Goal: Information Seeking & Learning: Check status

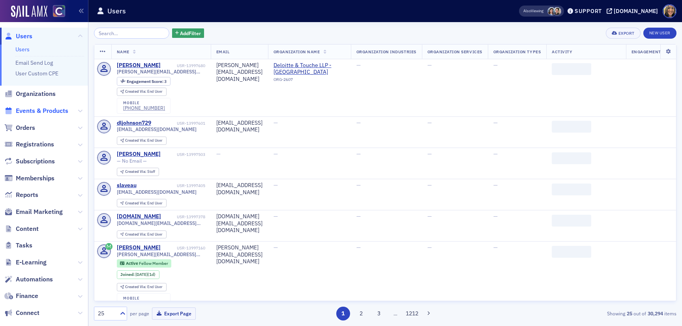
click at [37, 111] on span "Events & Products" at bounding box center [42, 111] width 52 height 9
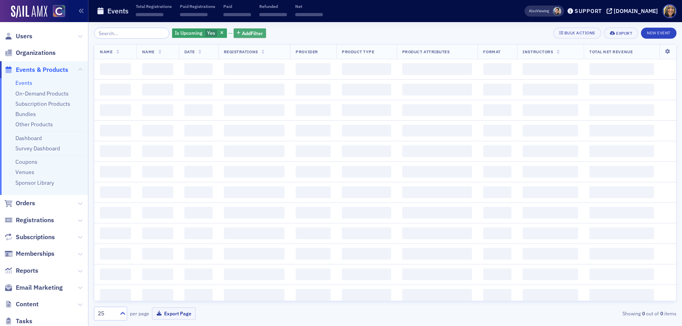
click at [242, 30] on span "Add Filter" at bounding box center [252, 33] width 21 height 7
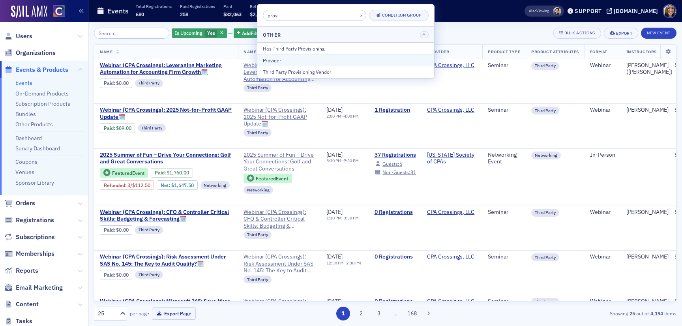
type input "prov"
click at [278, 57] on div "Provider" at bounding box center [346, 60] width 166 height 7
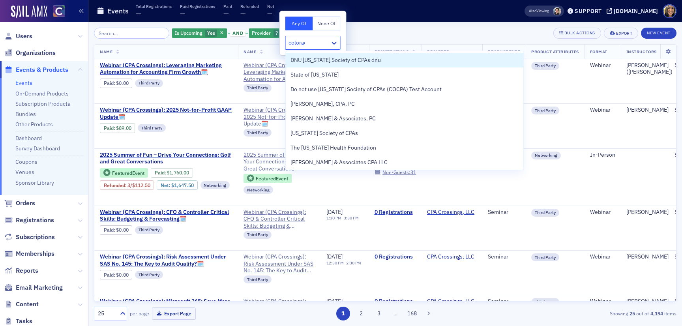
type input "colorado"
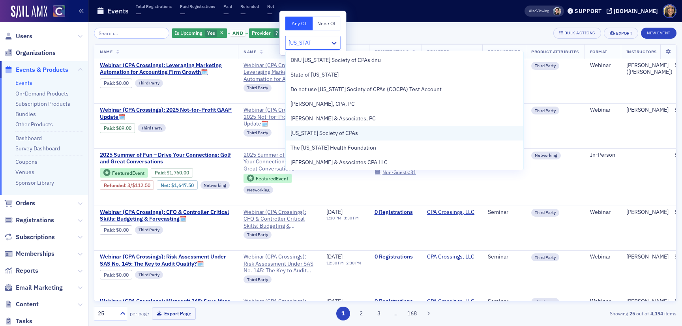
click at [334, 134] on span "Colorado Society of CPAs" at bounding box center [323, 133] width 67 height 8
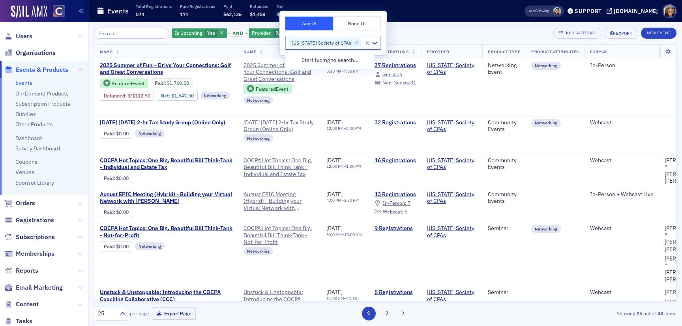
click at [421, 33] on div "Is Upcoming Yes and Provider Colorado Society of CPAs Add Filter Bulk Actions E…" at bounding box center [385, 33] width 582 height 11
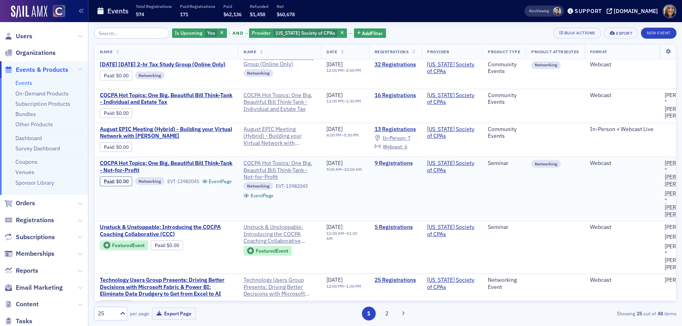
scroll to position [66, 0]
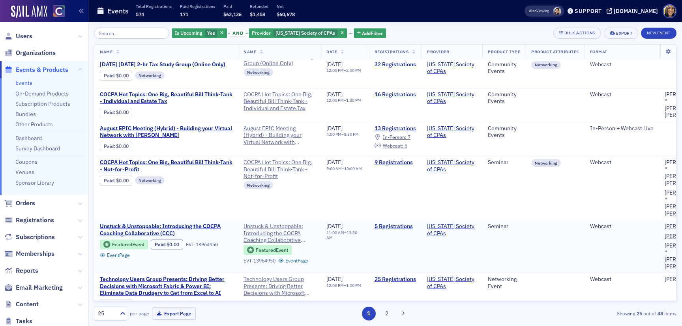
click at [416, 223] on link "5 Registrations" at bounding box center [395, 226] width 42 height 7
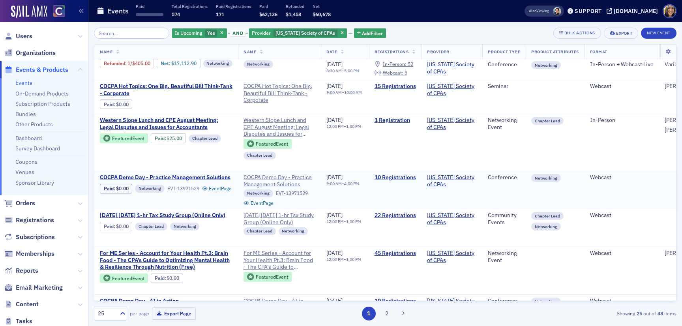
scroll to position [356, 0]
